Goal: Task Accomplishment & Management: Use online tool/utility

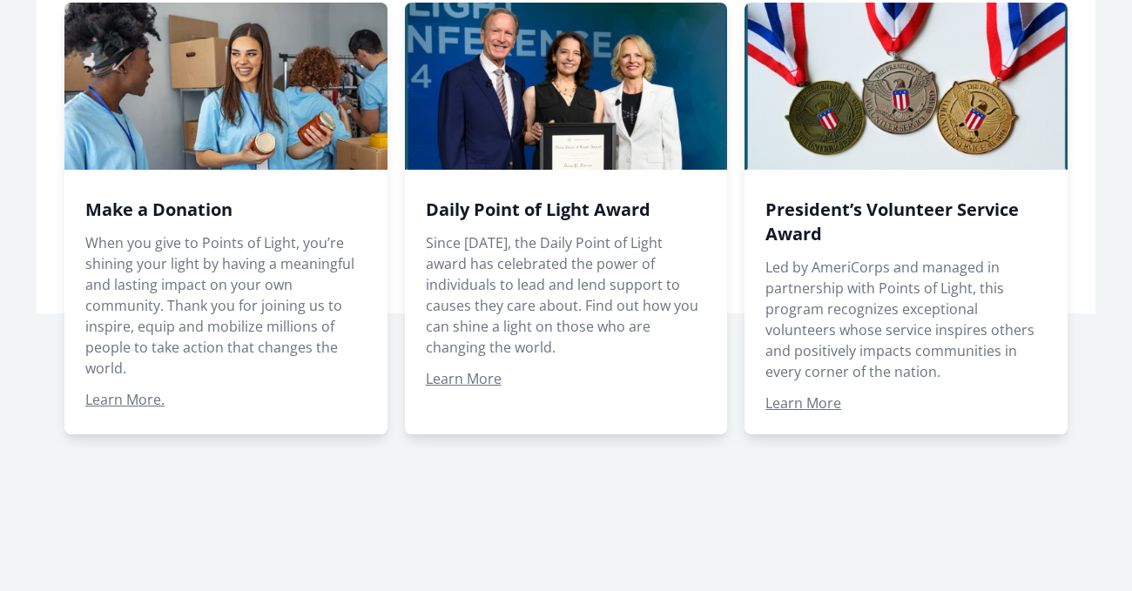
scroll to position [1246, 0]
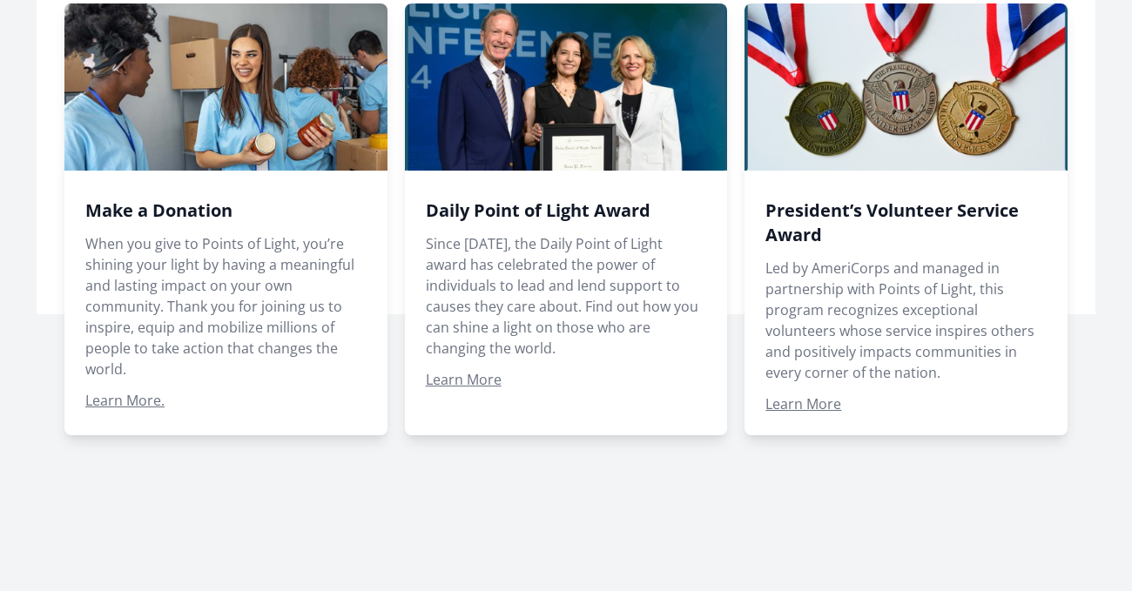
click at [451, 348] on span at bounding box center [566, 219] width 323 height 432
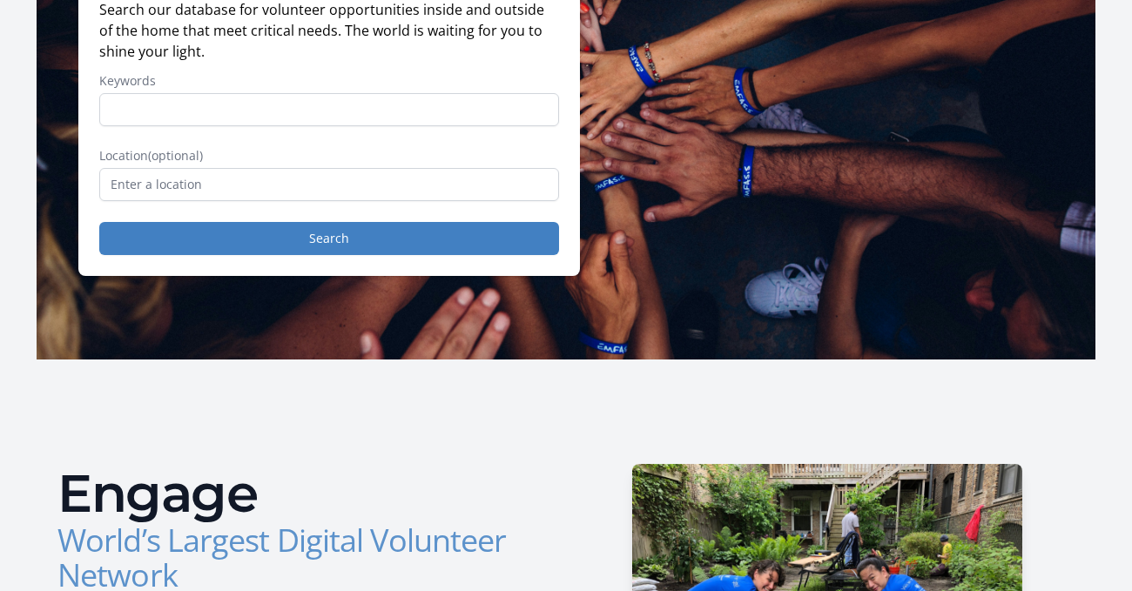
scroll to position [0, 0]
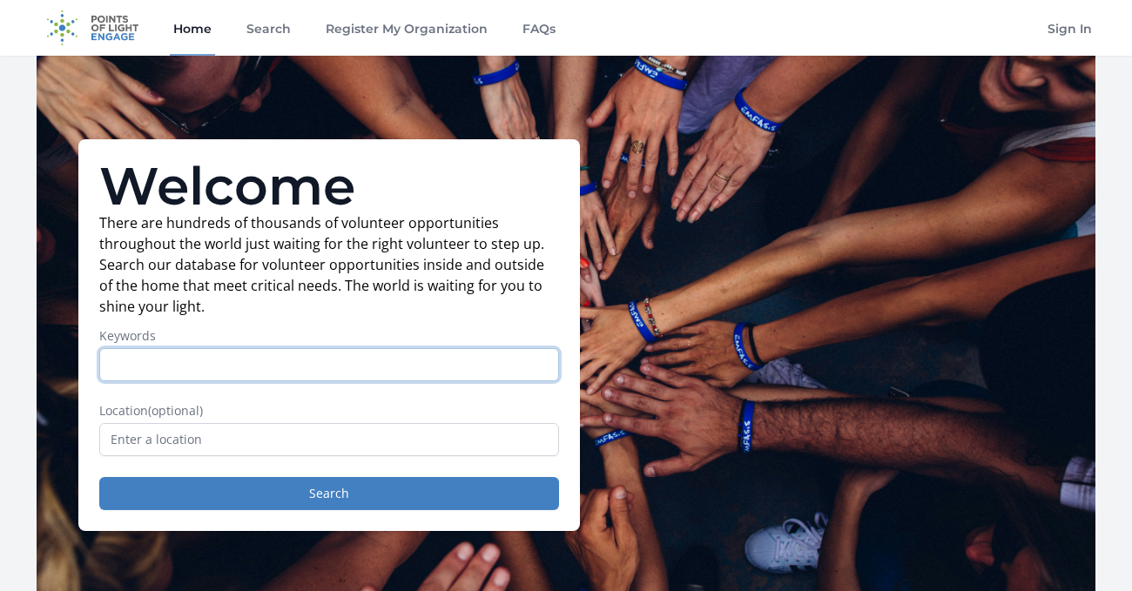
click at [264, 379] on input "Keywords" at bounding box center [329, 364] width 460 height 33
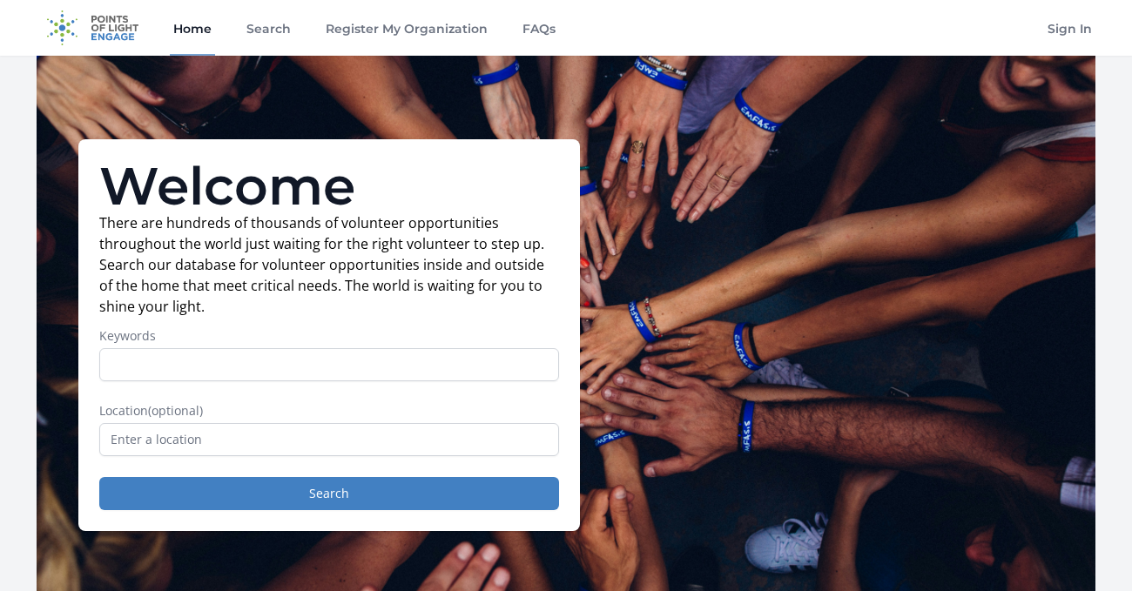
click at [242, 421] on div "Location (optional)" at bounding box center [329, 429] width 460 height 54
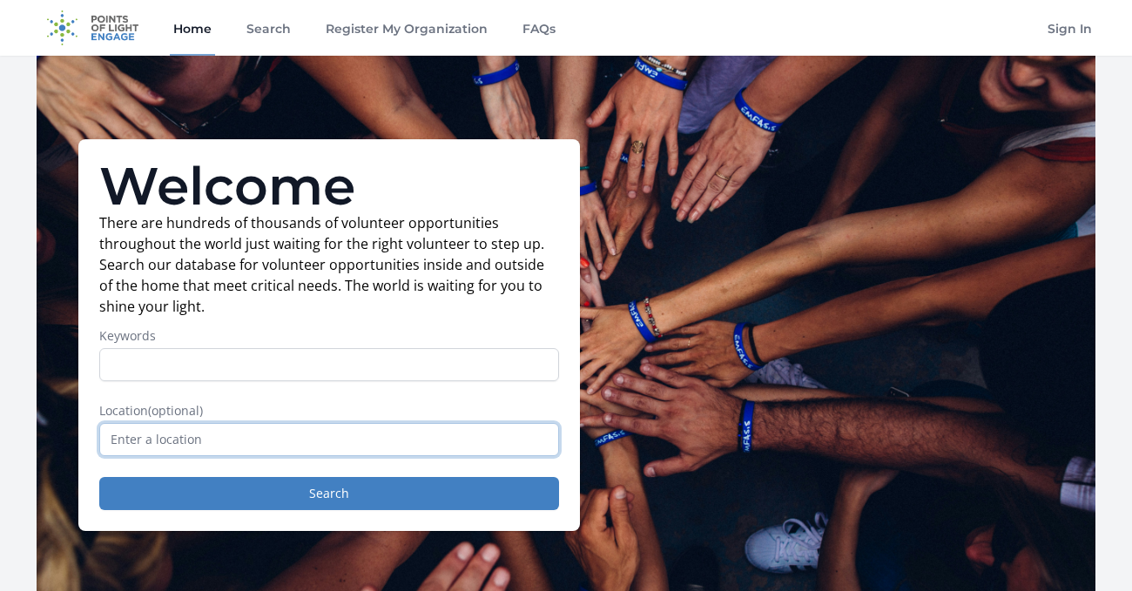
click at [242, 430] on input "text" at bounding box center [329, 439] width 460 height 33
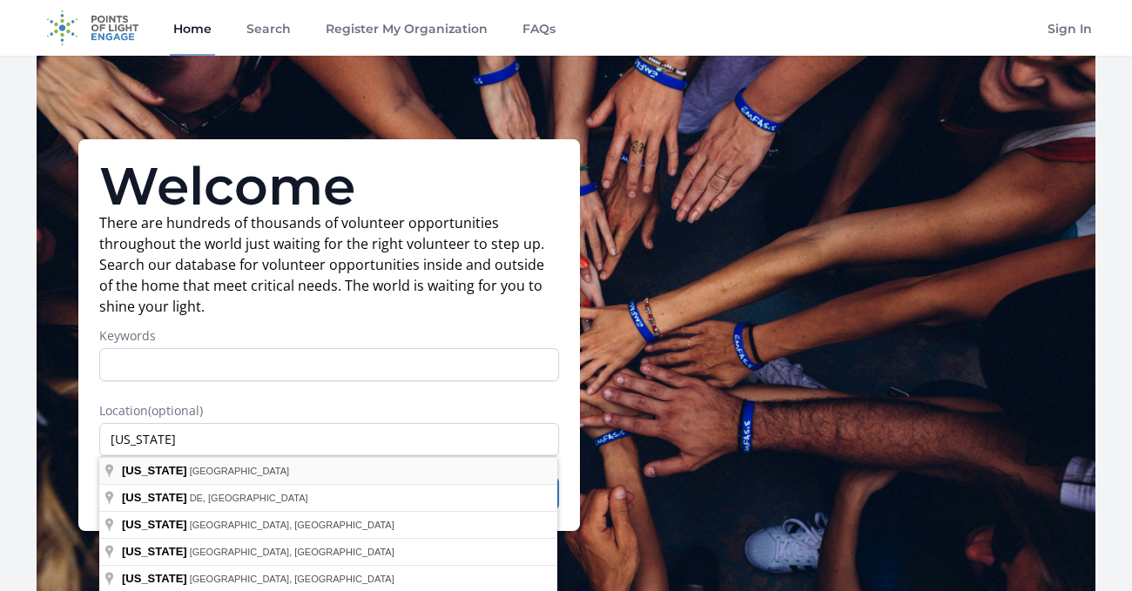
type input "[US_STATE], [GEOGRAPHIC_DATA]"
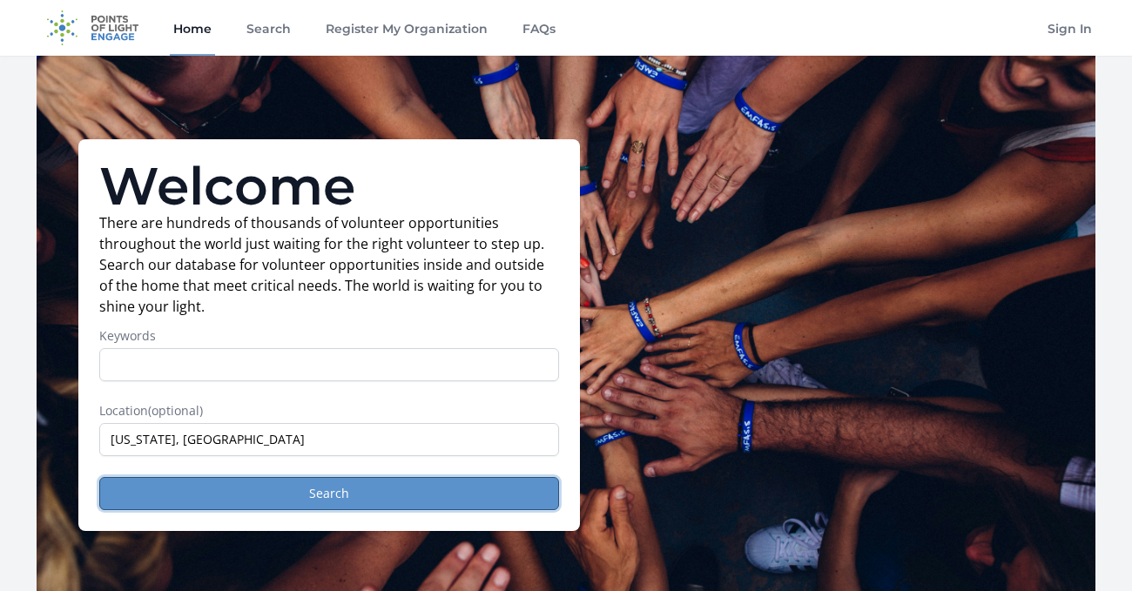
click at [309, 503] on button "Search" at bounding box center [329, 493] width 460 height 33
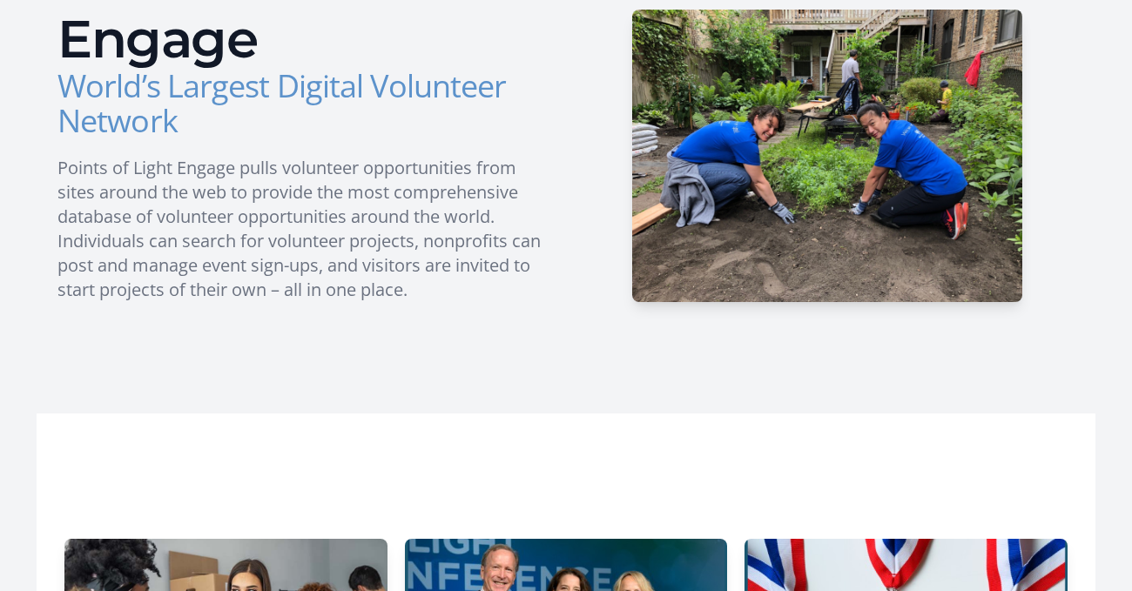
scroll to position [702, 0]
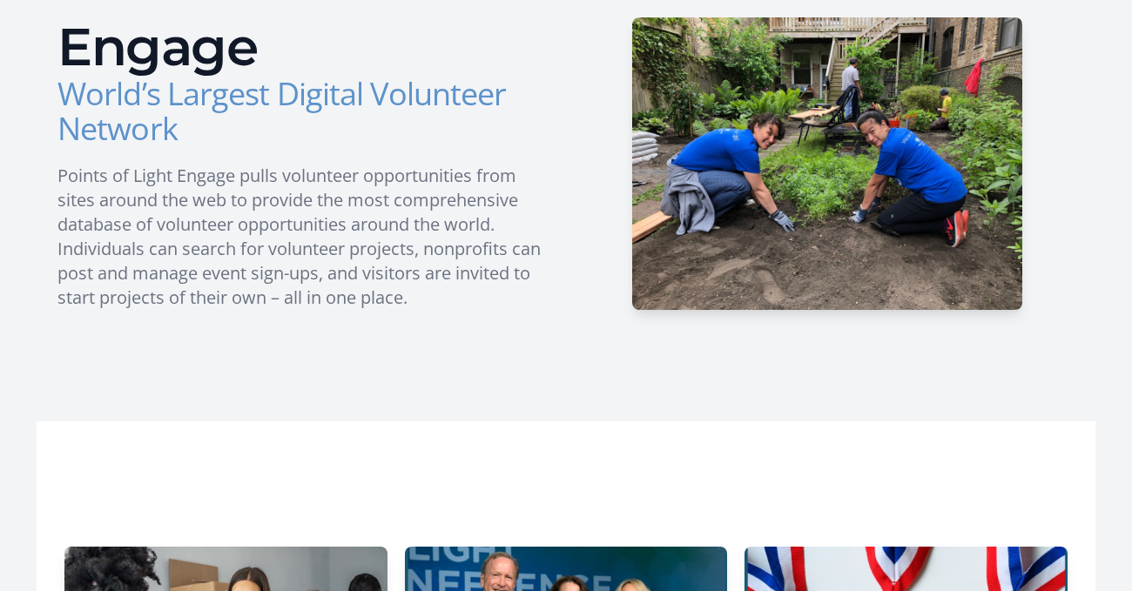
click at [387, 96] on h3 "World’s Largest Digital Volunteer Network" at bounding box center [304, 112] width 495 height 70
drag, startPoint x: 446, startPoint y: 345, endPoint x: 227, endPoint y: 103, distance: 326.2
click at [227, 103] on div "Engage World’s Largest Digital Volunteer Network Points of Light Engage pulls v…" at bounding box center [566, 167] width 1059 height 509
click at [235, 118] on h3 "World’s Largest Digital Volunteer Network" at bounding box center [304, 112] width 495 height 70
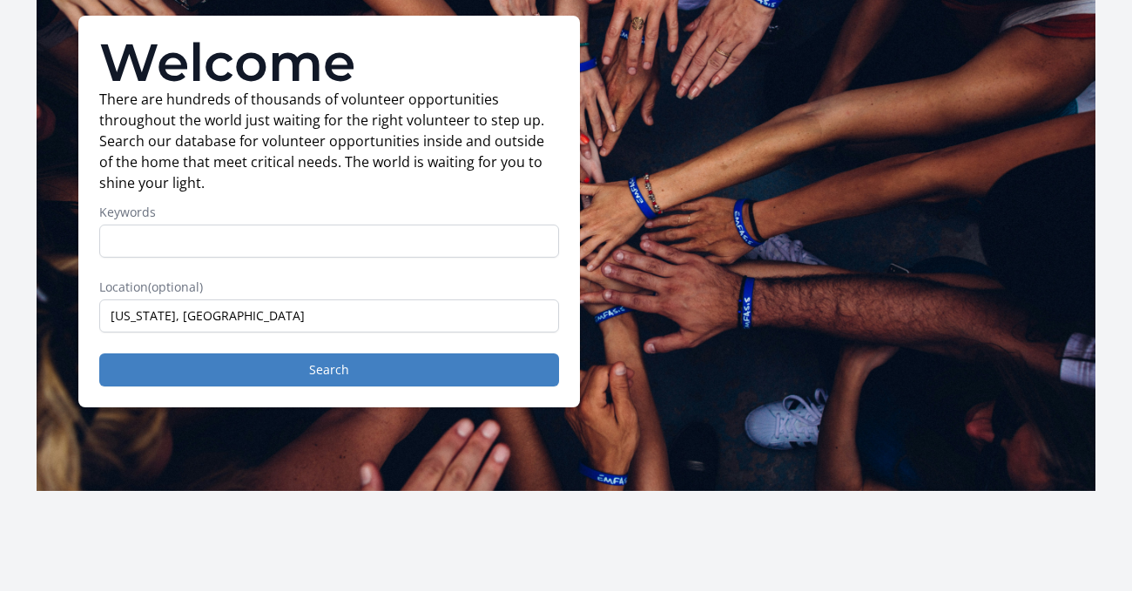
scroll to position [0, 0]
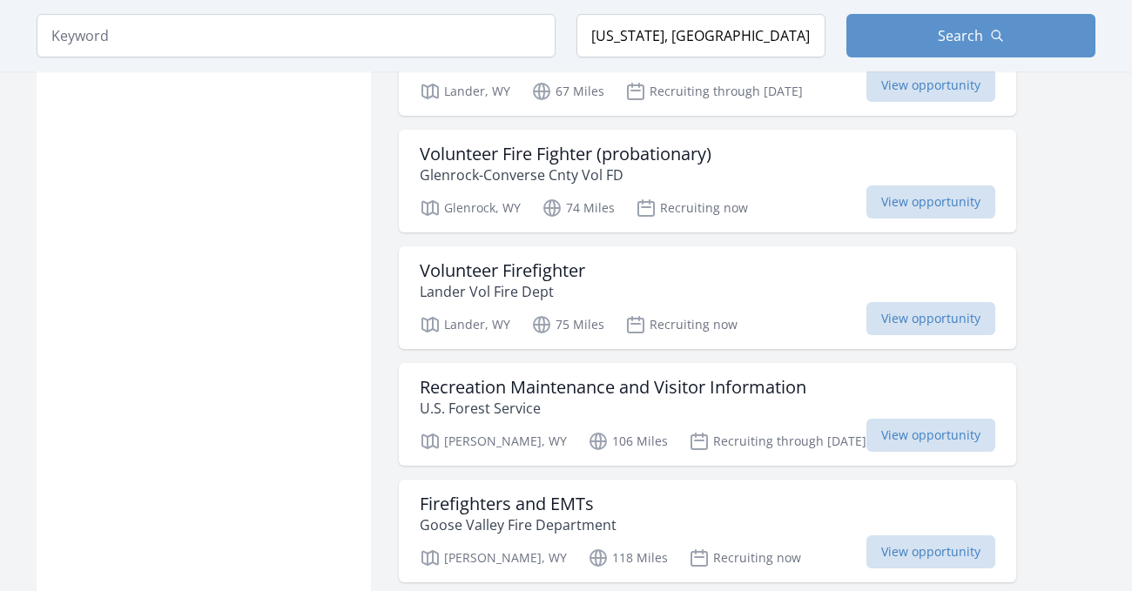
scroll to position [2213, 0]
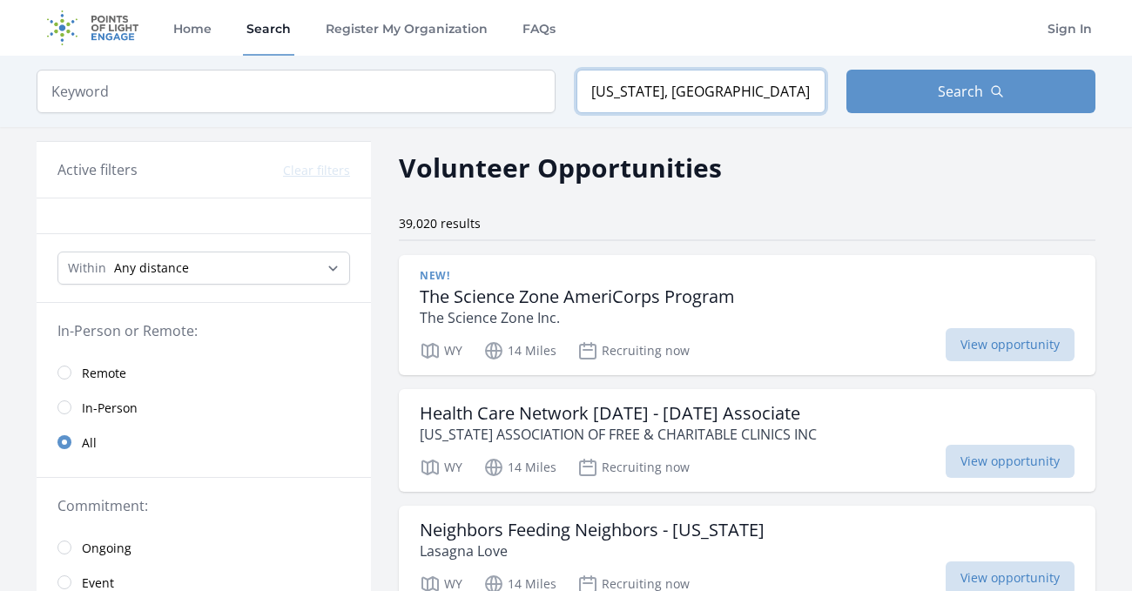
click at [626, 106] on input "[US_STATE], [GEOGRAPHIC_DATA]" at bounding box center [701, 92] width 249 height 44
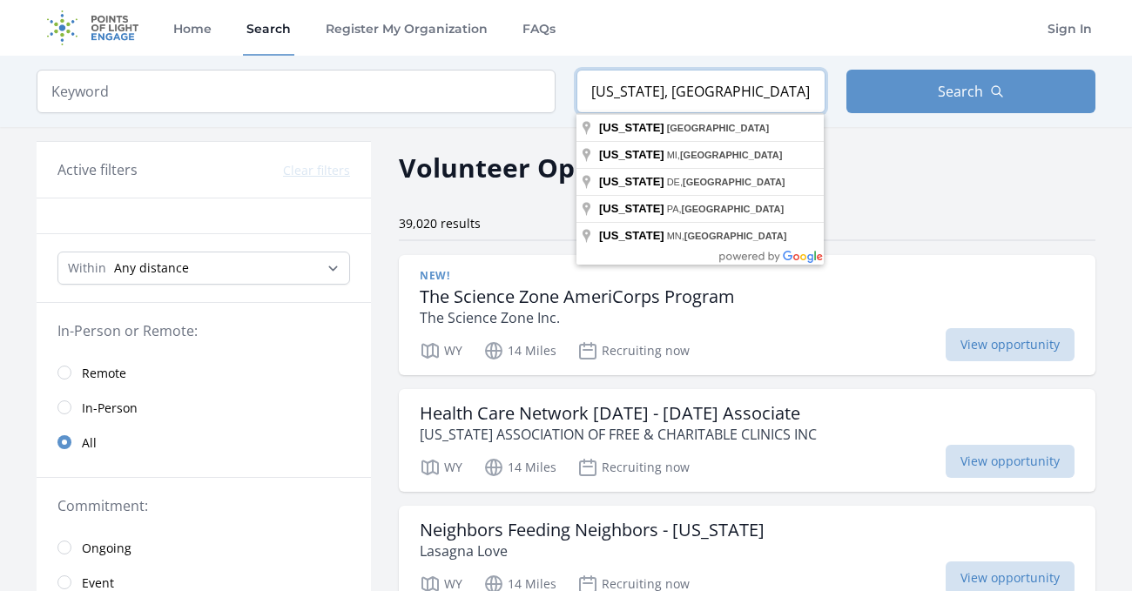
drag, startPoint x: 671, startPoint y: 98, endPoint x: 493, endPoint y: 95, distance: 177.7
click at [493, 95] on form "Keyword Location Wyoming, USA Search" at bounding box center [566, 92] width 1059 height 44
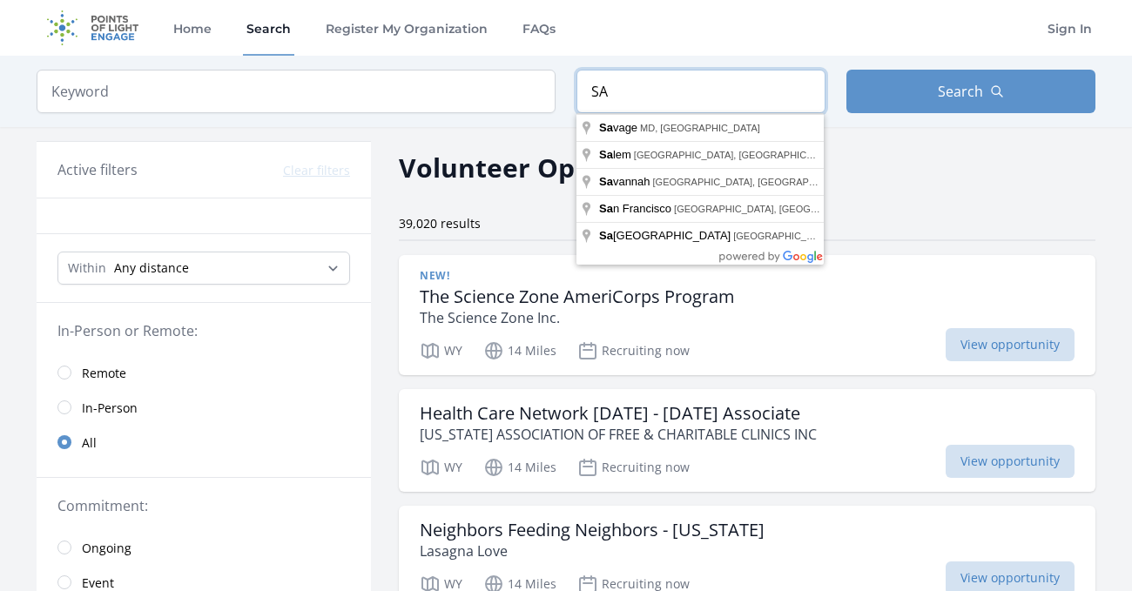
type input "S"
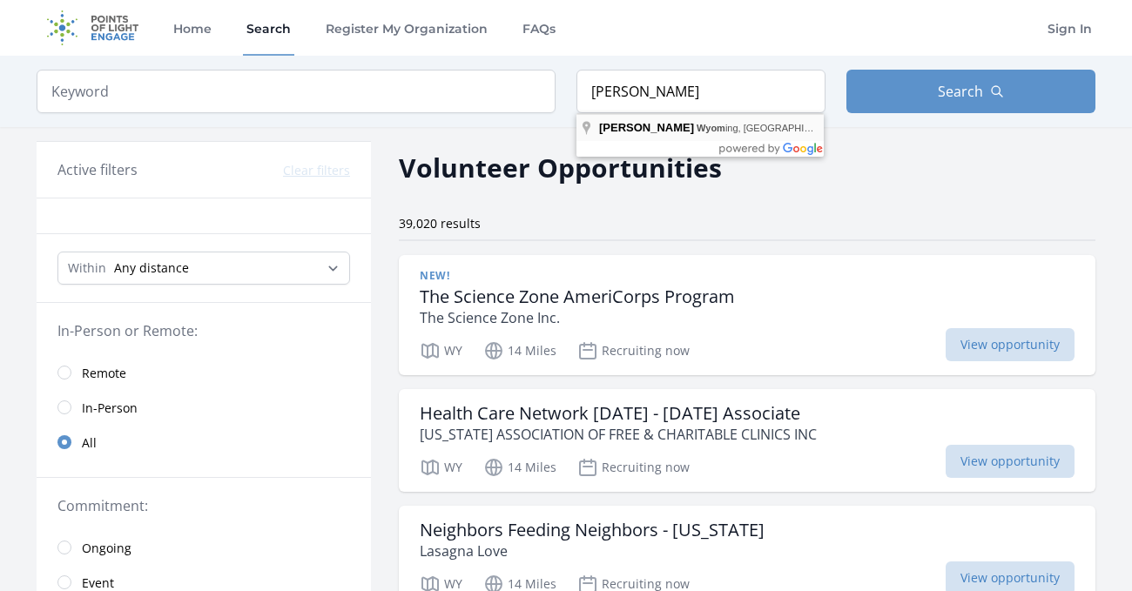
type input "Jackson, Wyoming, USA"
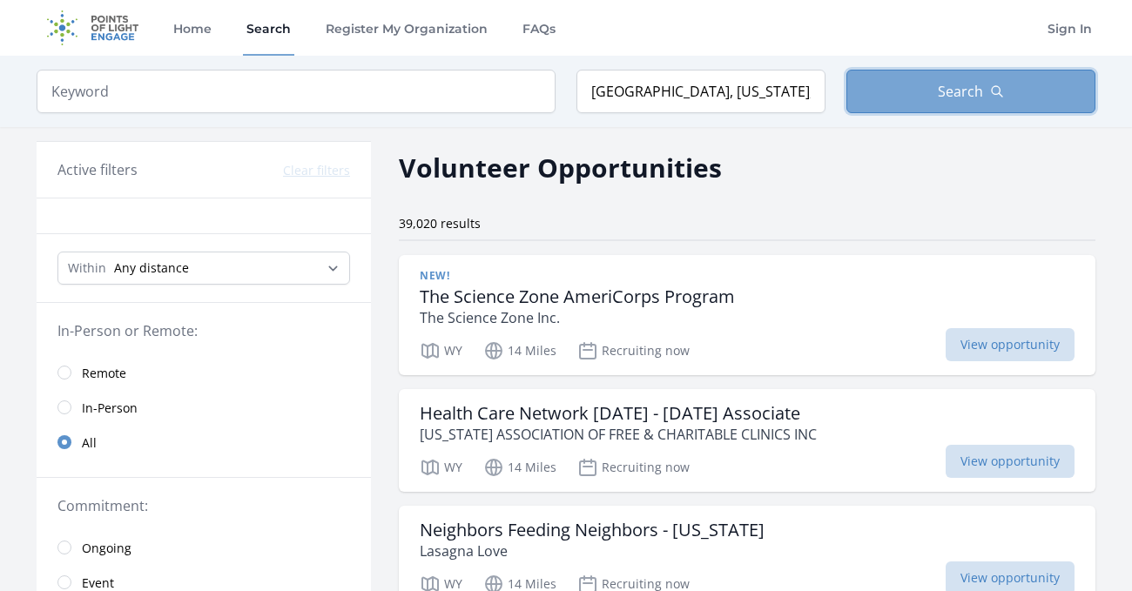
click at [1004, 84] on button "Search" at bounding box center [971, 92] width 249 height 44
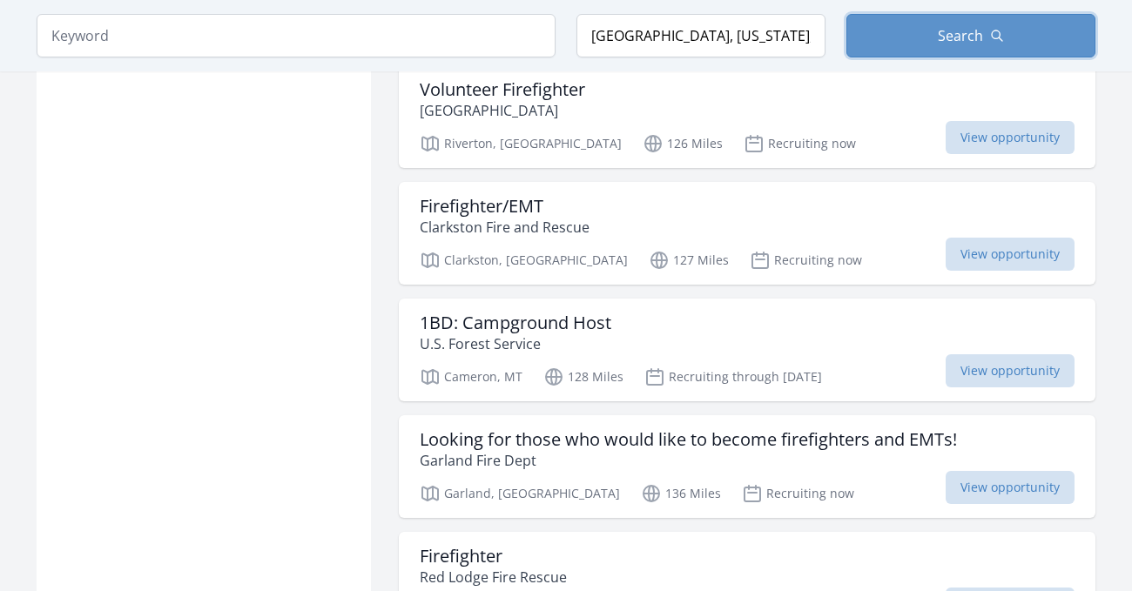
scroll to position [4790, 0]
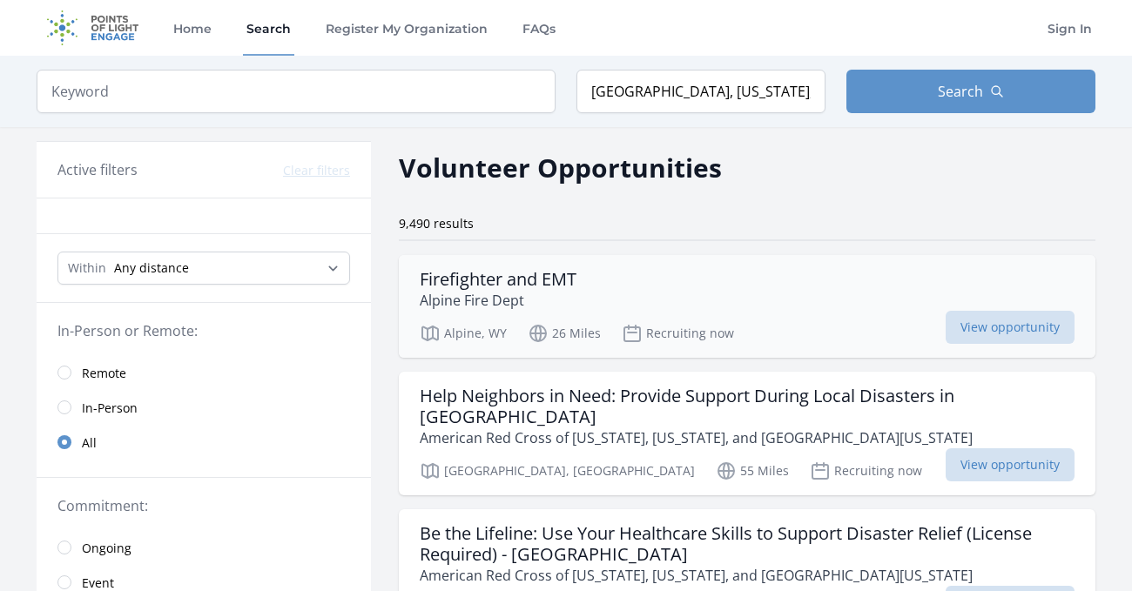
click at [636, 292] on div "Firefighter and EMT Alpine Fire Dept" at bounding box center [747, 290] width 655 height 42
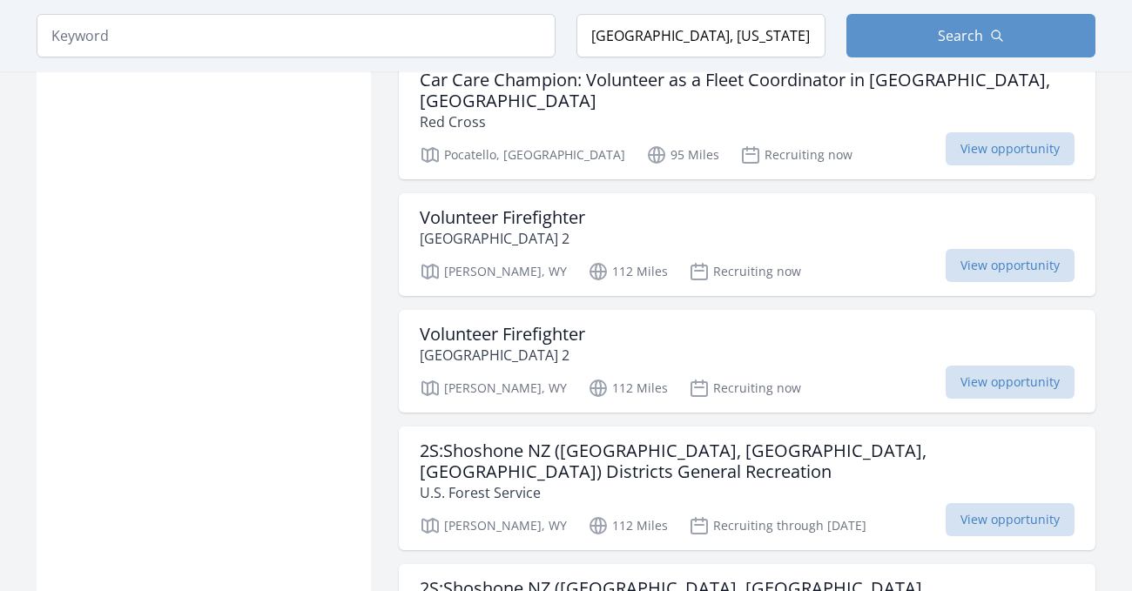
scroll to position [2185, 0]
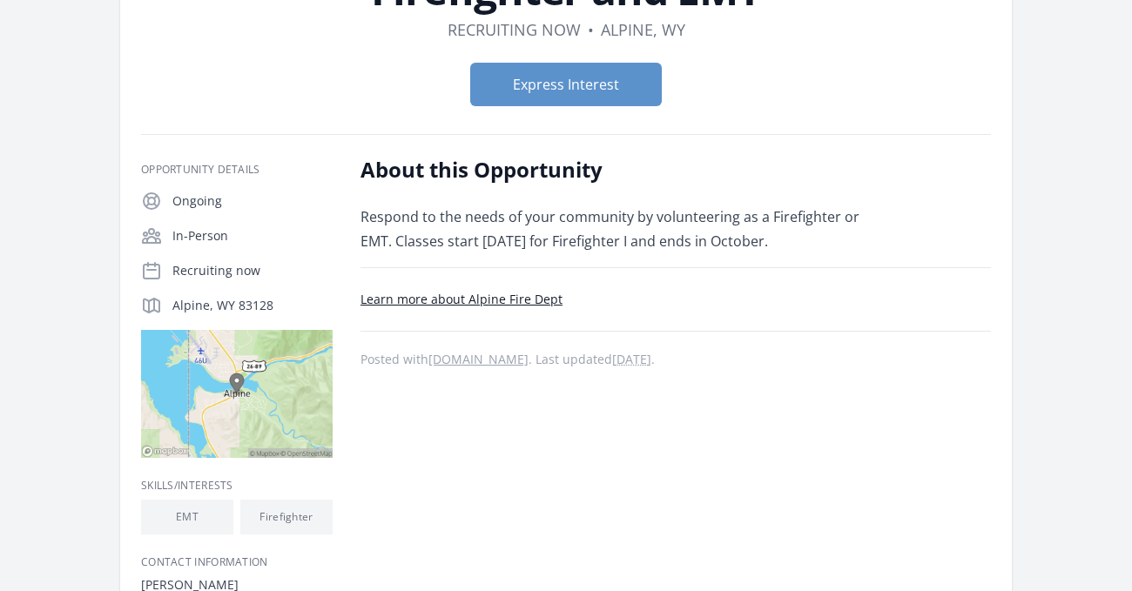
scroll to position [166, 0]
